Goal: Information Seeking & Learning: Find specific page/section

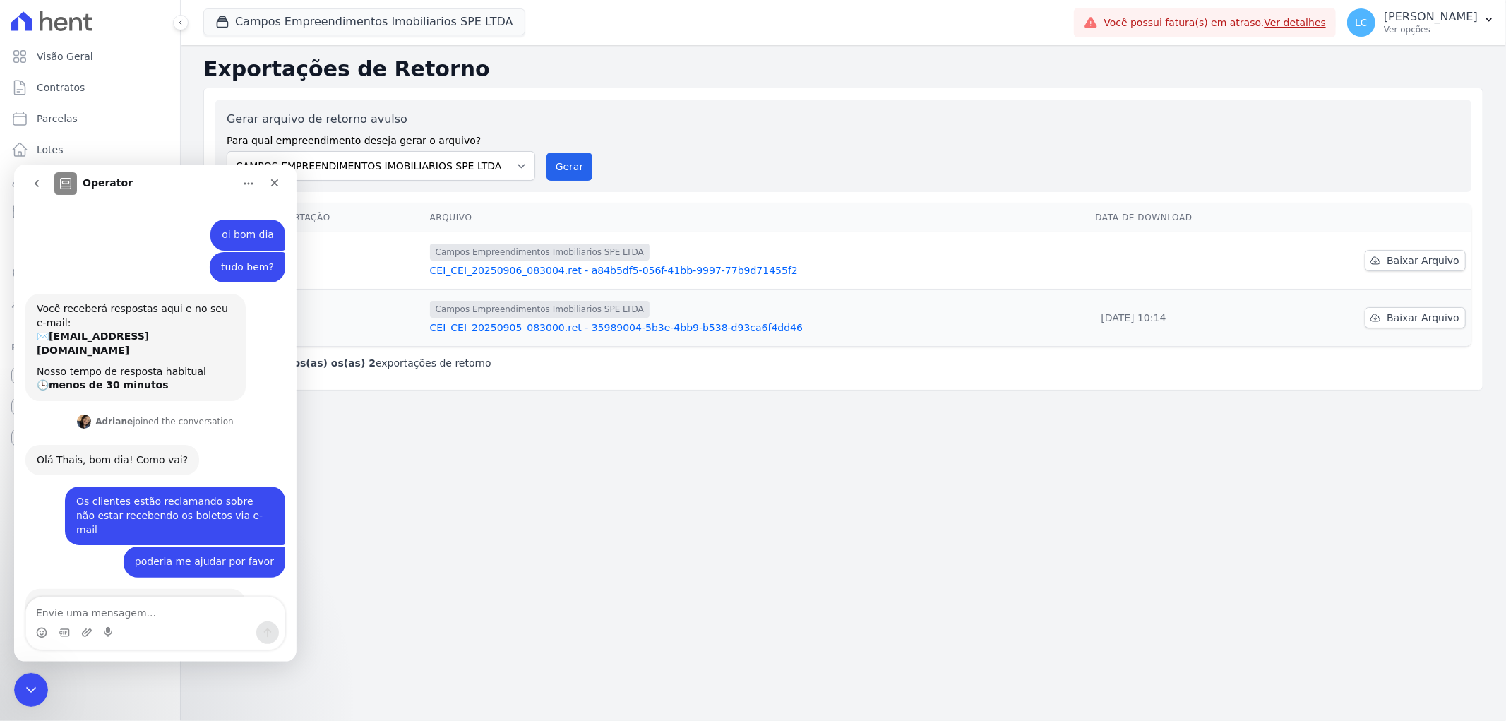
scroll to position [368, 0]
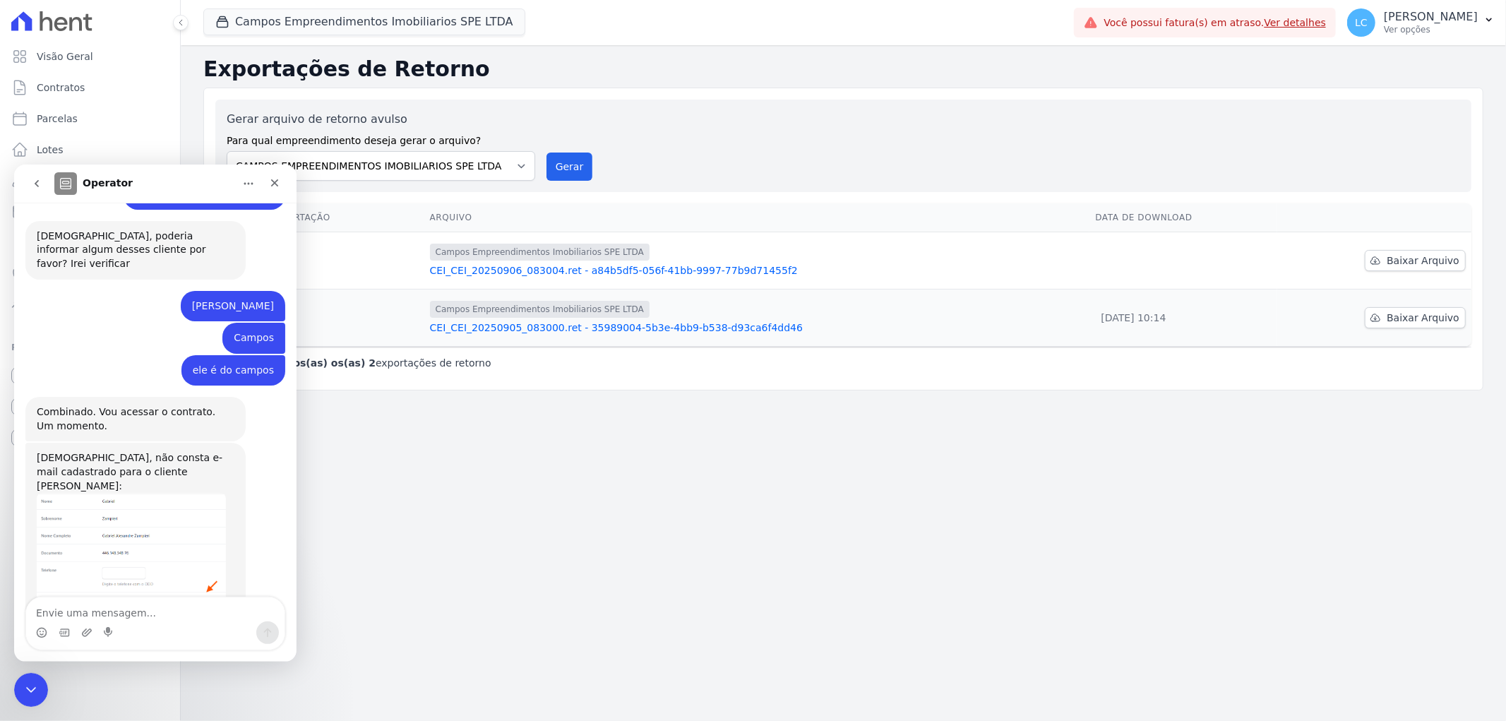
click at [149, 528] on img "Adriane diz…" at bounding box center [131, 552] width 189 height 121
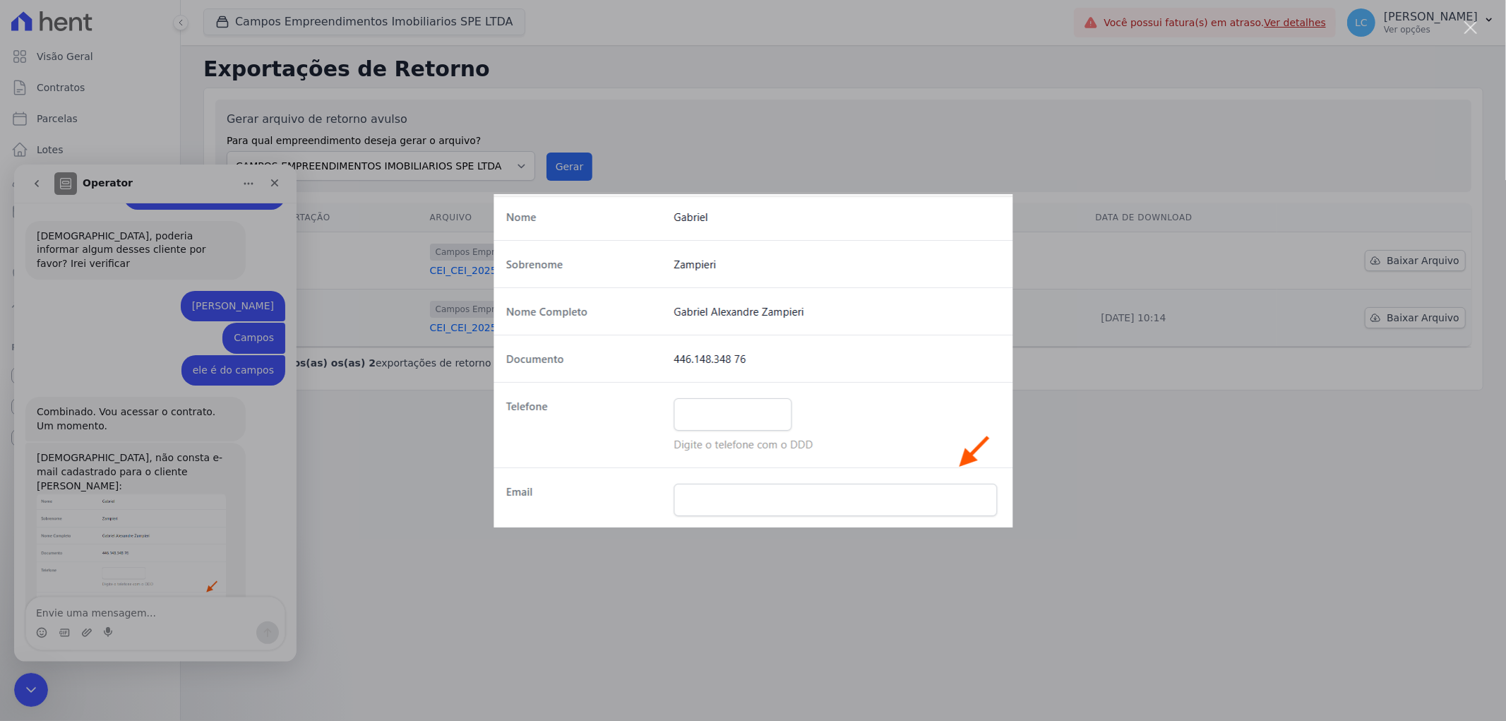
click at [646, 624] on div "Messenger da Intercom" at bounding box center [753, 360] width 1506 height 721
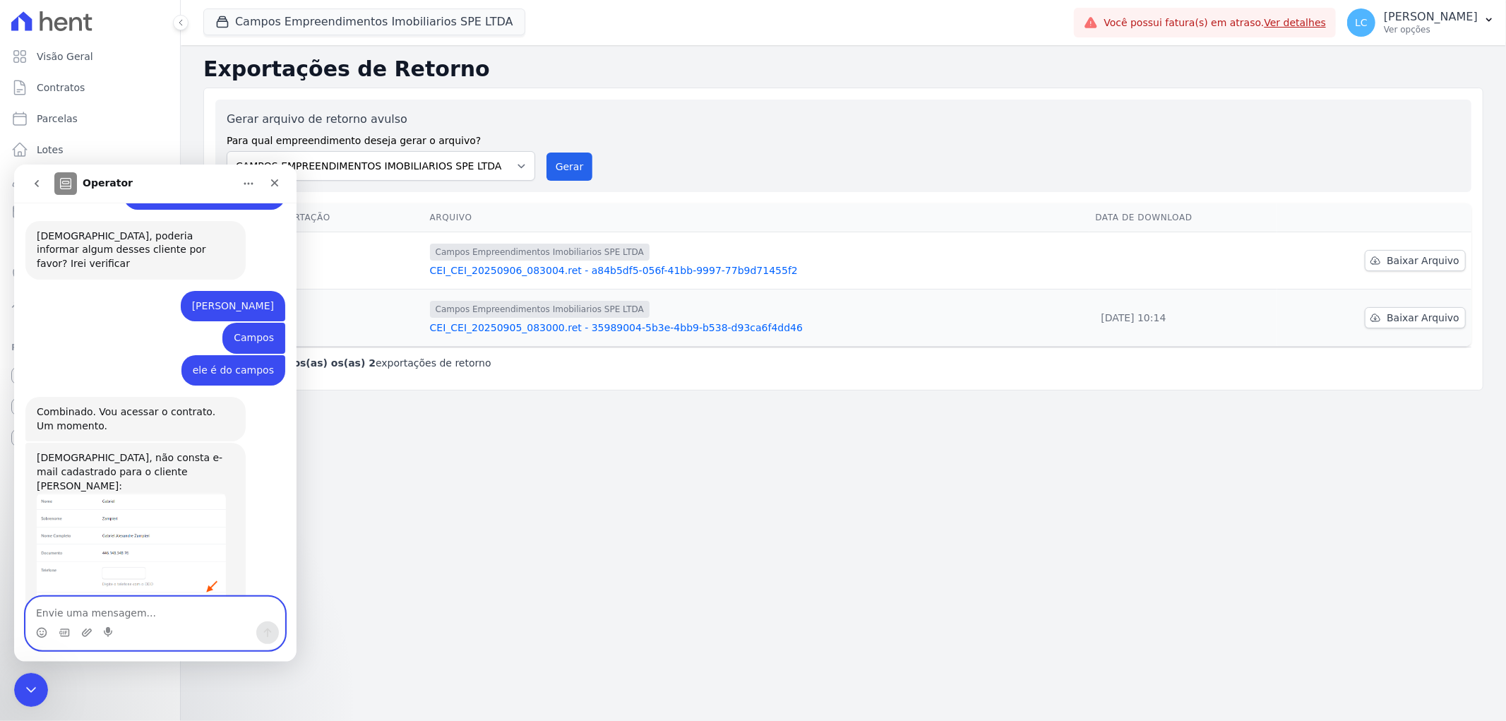
click at [132, 613] on textarea "Envie uma mensagem..." at bounding box center [155, 609] width 258 height 24
type textarea "como façi para cadastrar os clientes?"
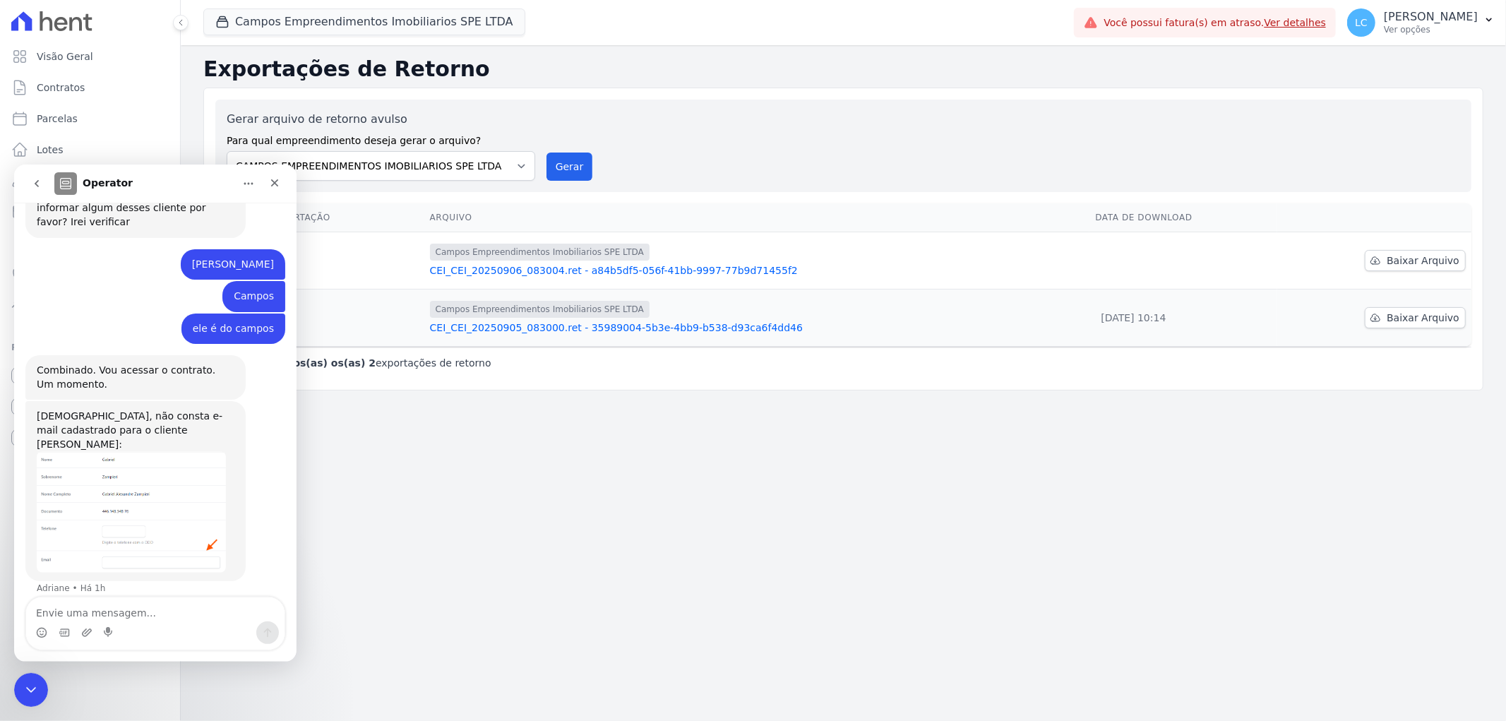
drag, startPoint x: 545, startPoint y: 618, endPoint x: 547, endPoint y: 611, distance: 7.4
click at [545, 617] on div "Exportações de Retorno Gerar arquivo de retorno avulso Para qual empreendimento…" at bounding box center [844, 383] width 1326 height 676
click at [552, 557] on div "Exportações de Retorno Gerar arquivo de retorno avulso Para qual empreendimento…" at bounding box center [844, 383] width 1326 height 676
click at [273, 185] on icon "Fechar" at bounding box center [274, 182] width 11 height 11
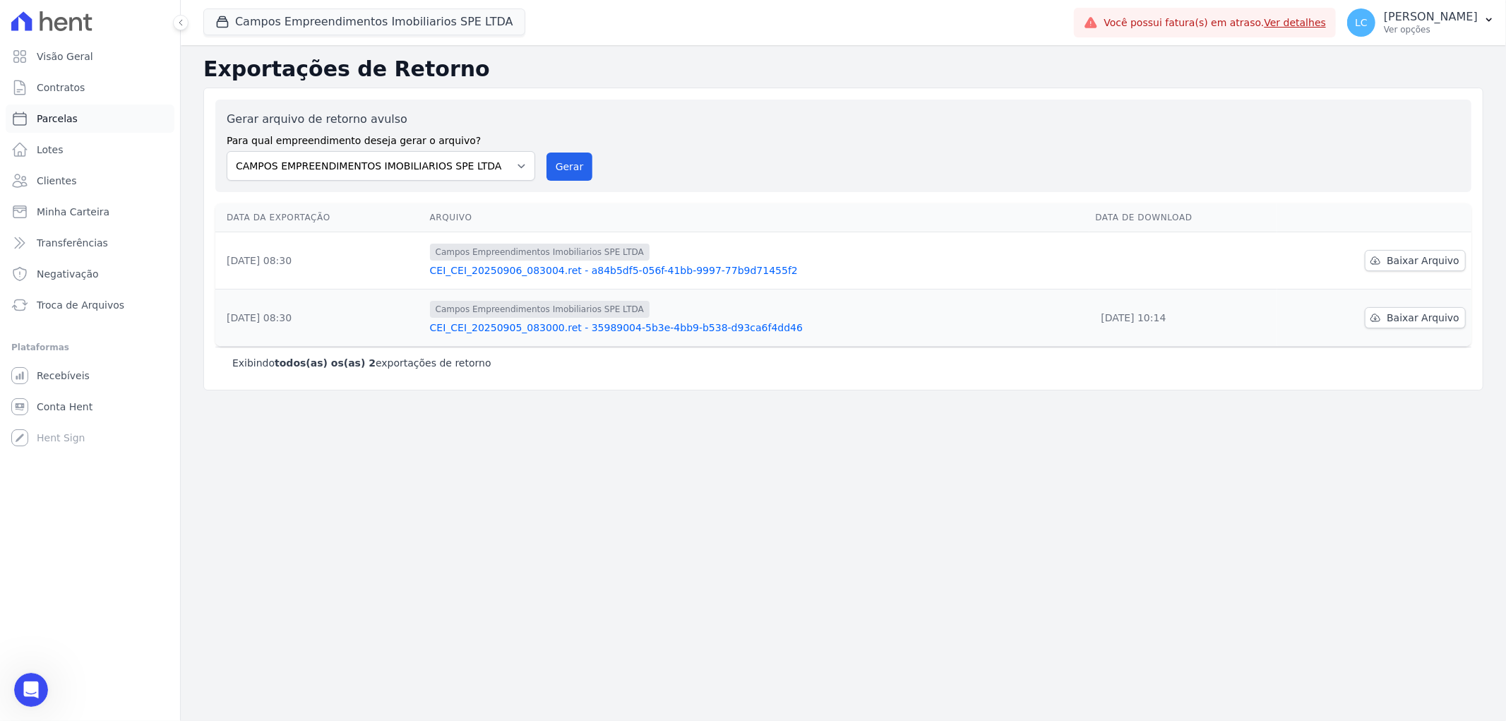
click at [74, 122] on link "Parcelas" at bounding box center [90, 119] width 169 height 28
select select
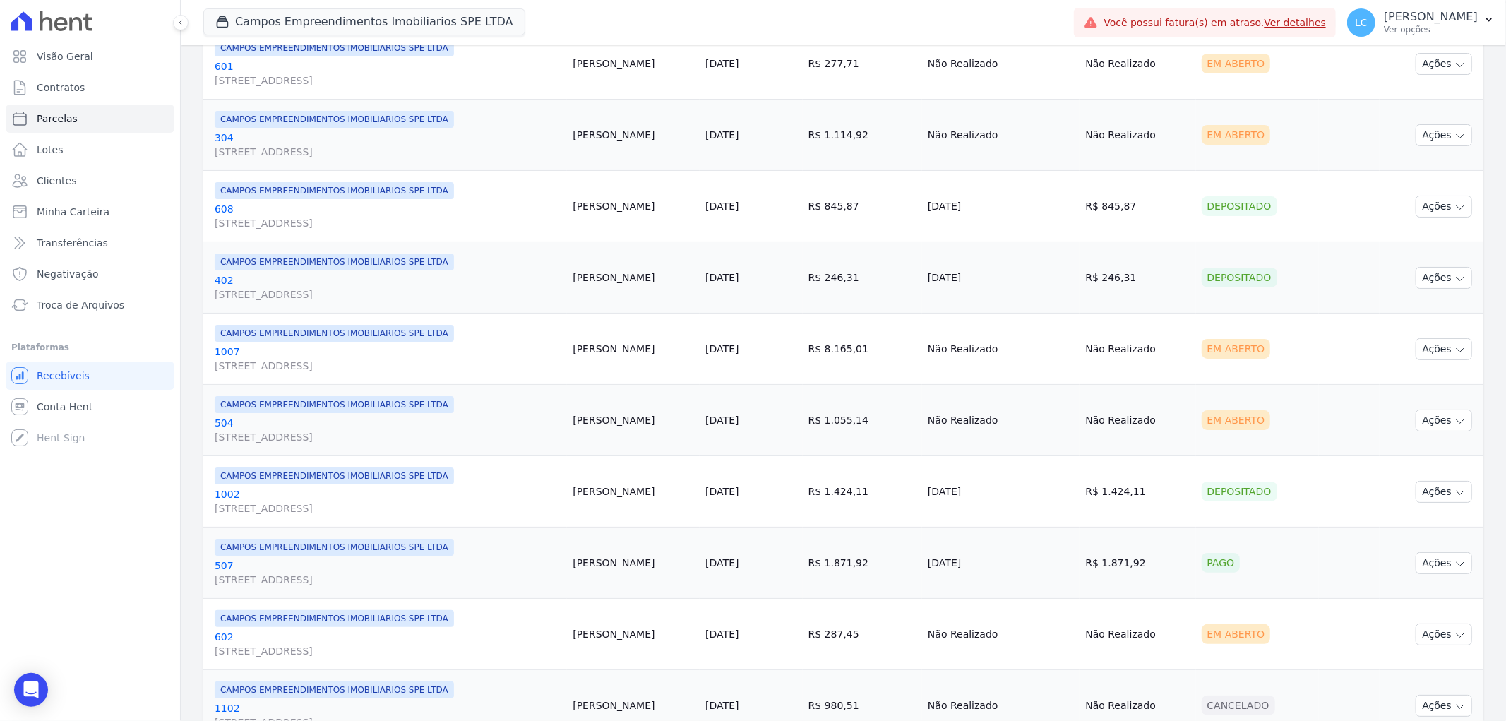
scroll to position [549, 0]
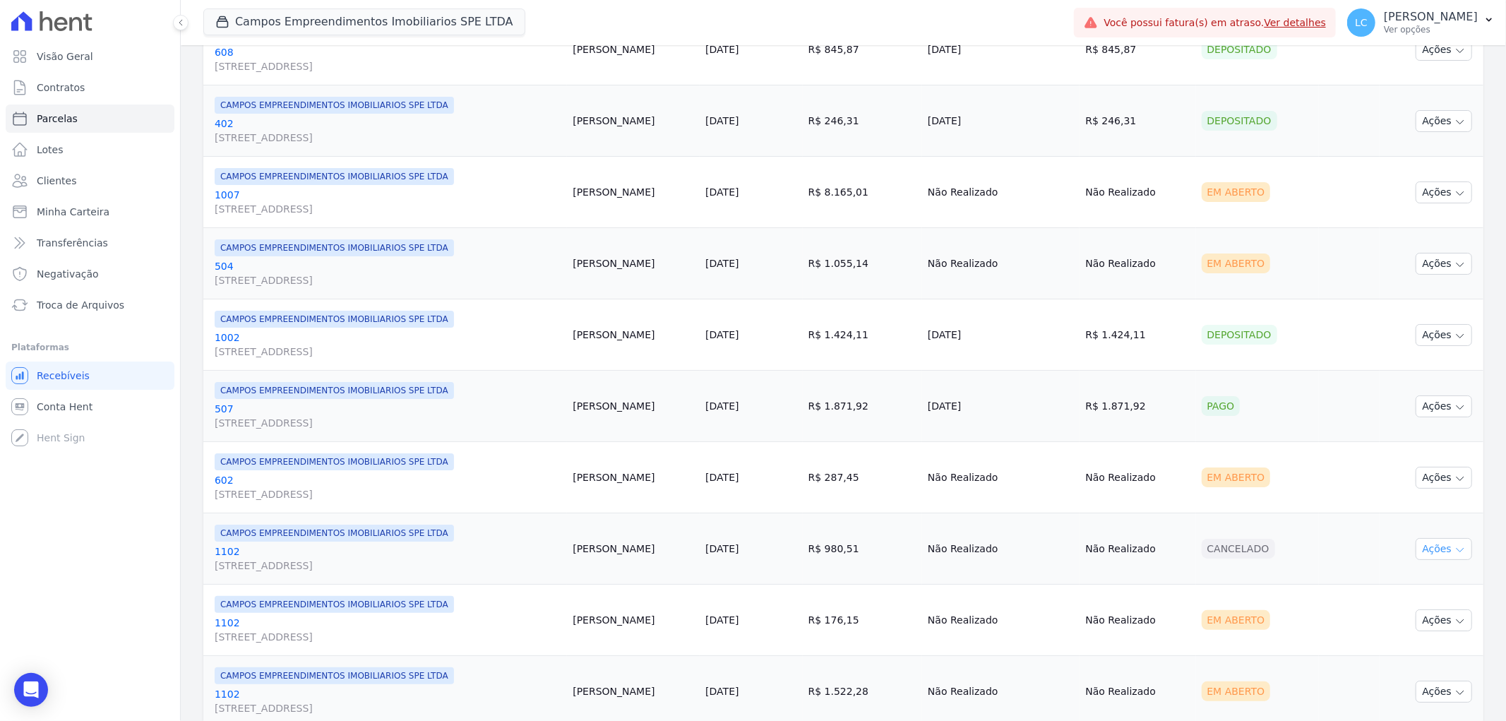
click at [1420, 549] on button "Ações" at bounding box center [1444, 549] width 57 height 22
click at [767, 562] on td "[DATE]" at bounding box center [751, 548] width 102 height 71
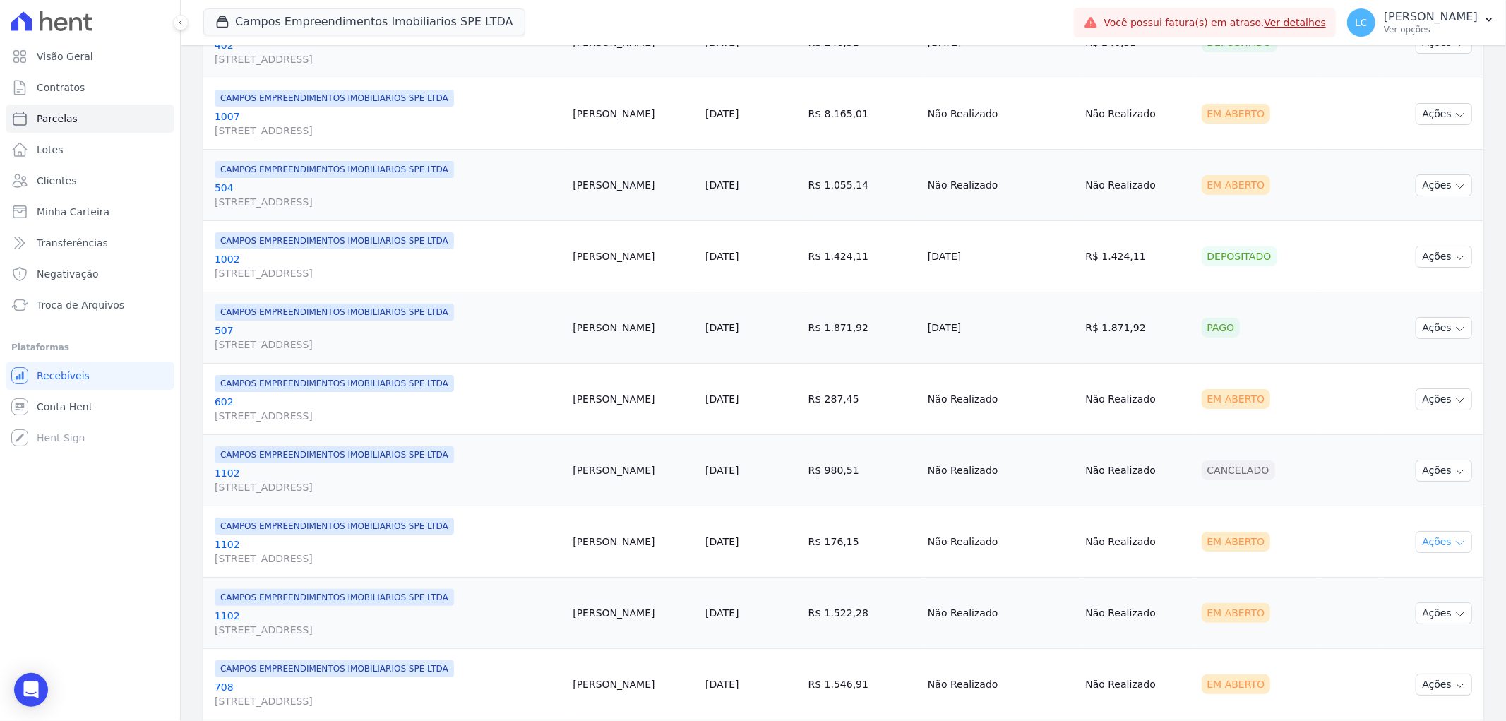
click at [1418, 538] on button "Ações" at bounding box center [1444, 542] width 57 height 22
click at [1411, 582] on link "Ver boleto" at bounding box center [1439, 574] width 136 height 26
click at [1415, 569] on link "Ver boleto" at bounding box center [1439, 574] width 136 height 26
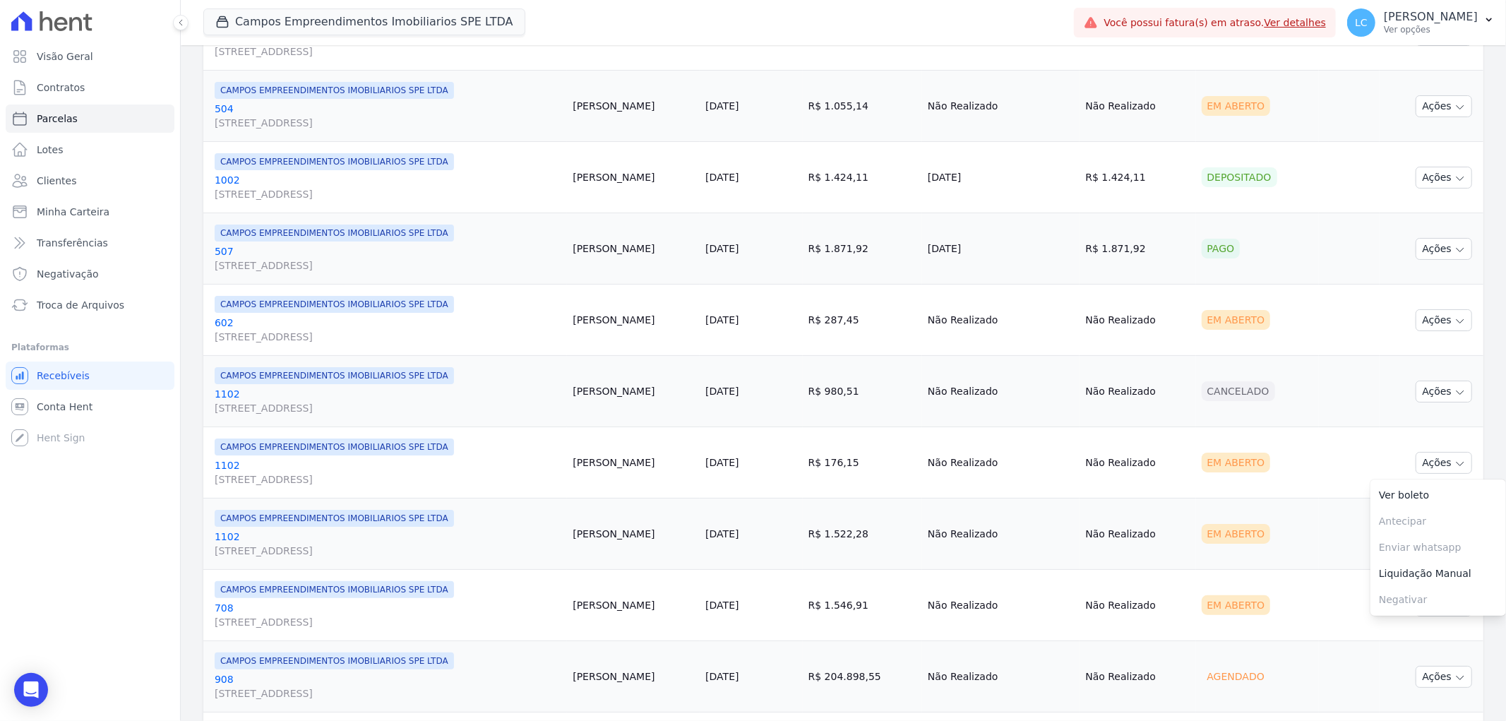
click at [1303, 611] on td "Em Aberto" at bounding box center [1258, 605] width 124 height 71
click at [1432, 605] on button "Ações" at bounding box center [1444, 606] width 57 height 22
click at [1410, 638] on link "Ver boleto" at bounding box center [1439, 638] width 136 height 26
